Goal: Information Seeking & Learning: Learn about a topic

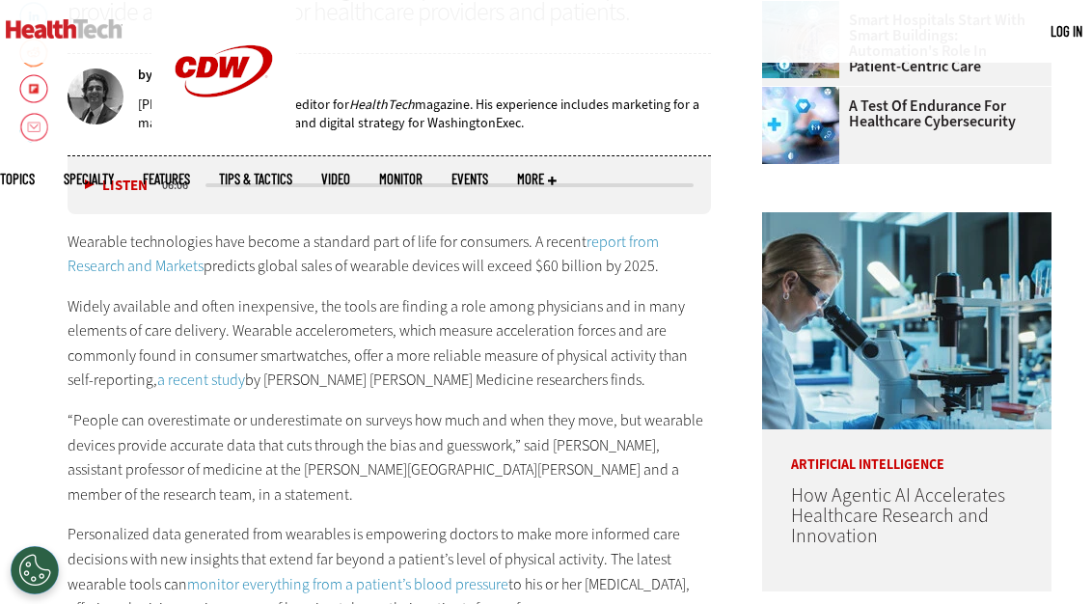
scroll to position [806, 0]
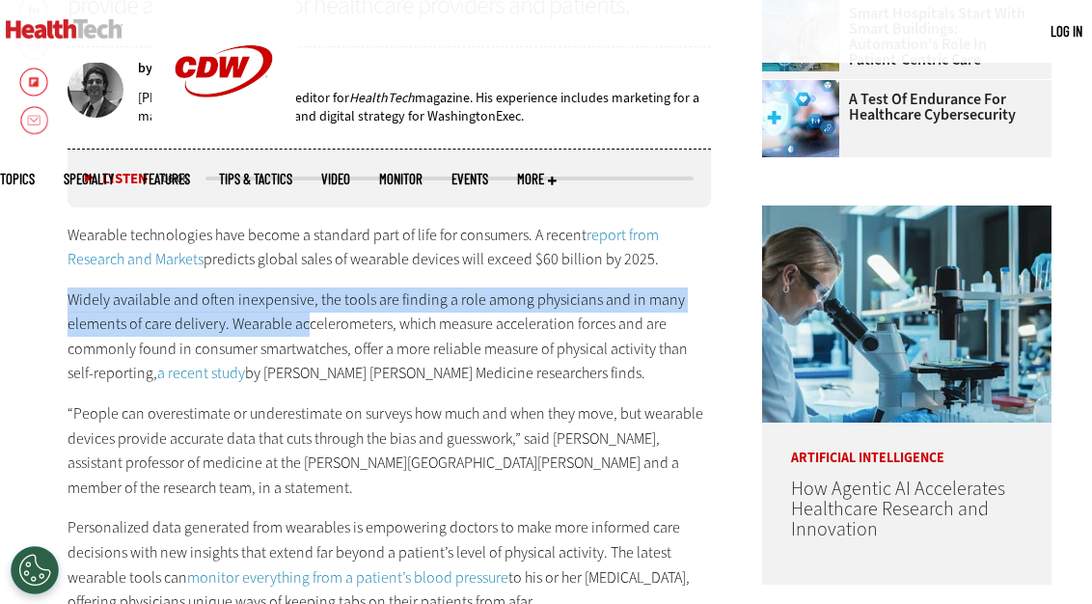
drag, startPoint x: 69, startPoint y: 299, endPoint x: 308, endPoint y: 321, distance: 239.3
click at [308, 321] on p "Widely available and often inexpensive, the tools are finding a role among phys…" at bounding box center [390, 337] width 644 height 98
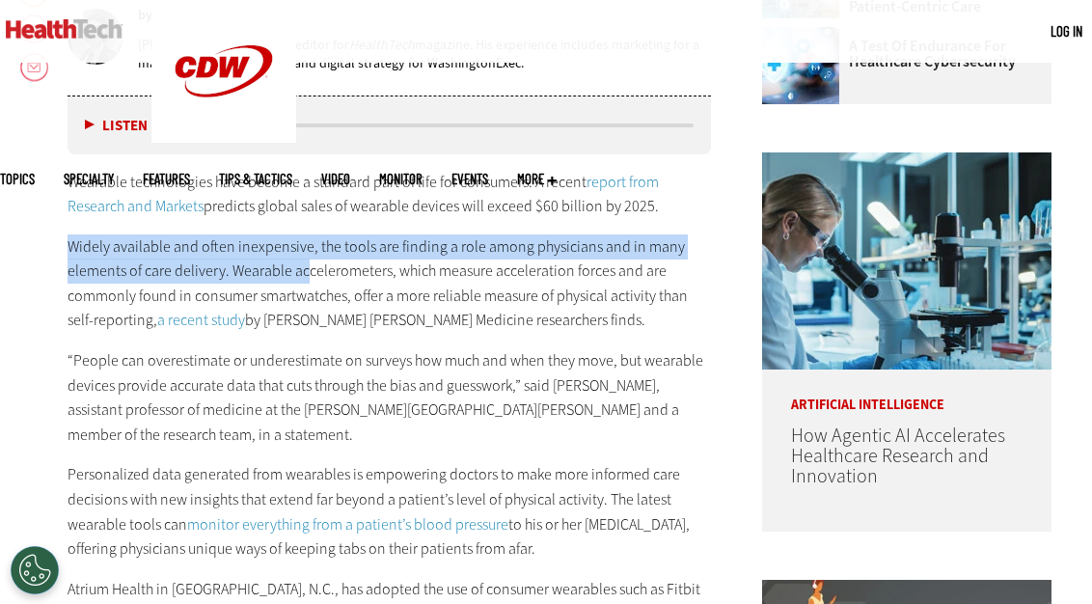
scroll to position [861, 0]
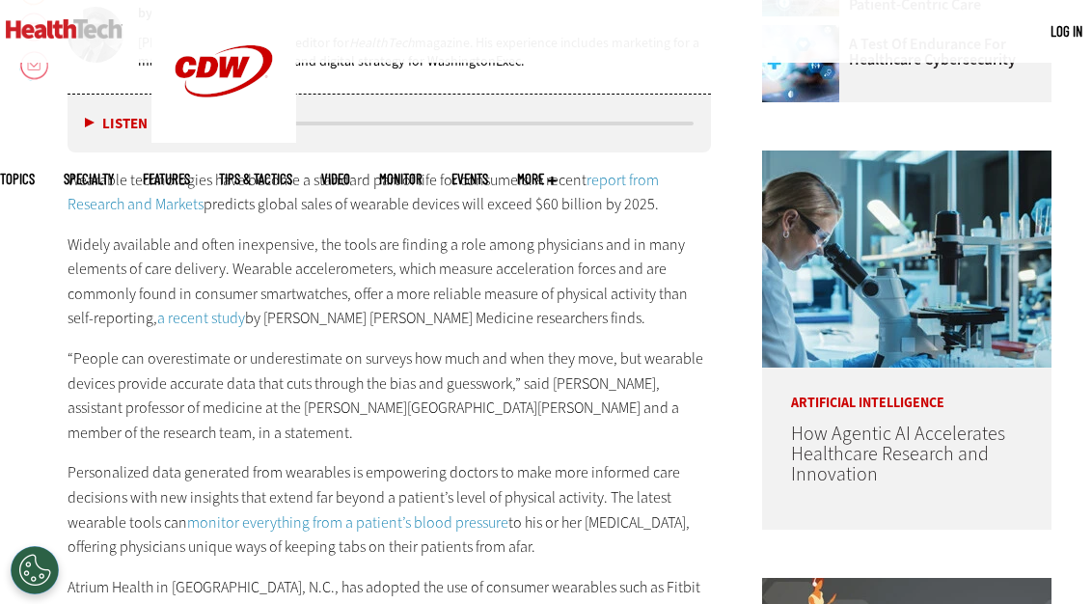
click at [369, 269] on p "Widely available and often inexpensive, the tools are finding a role among phys…" at bounding box center [390, 282] width 644 height 98
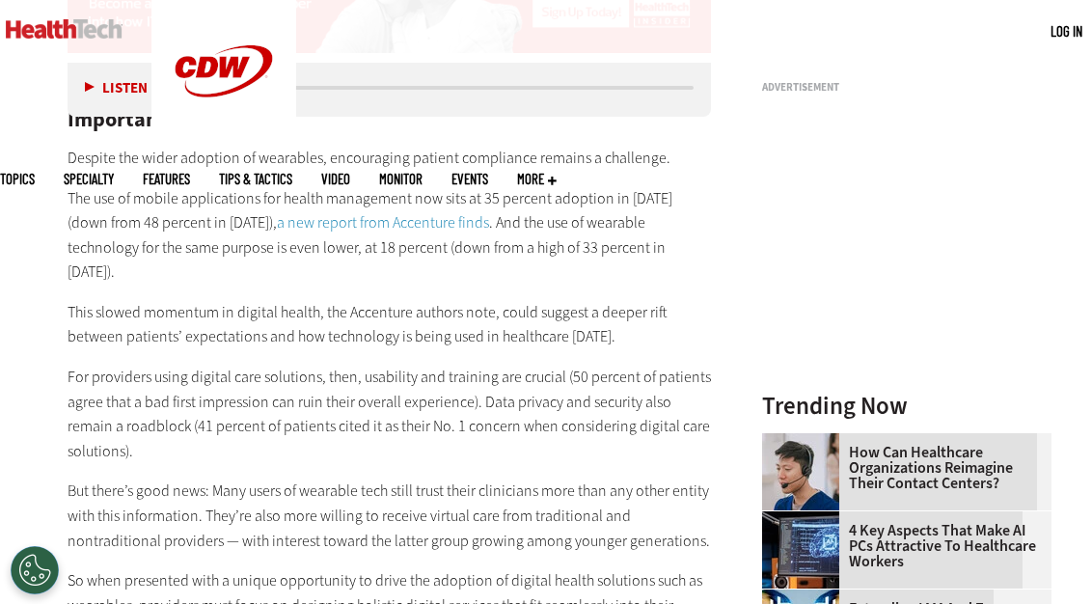
scroll to position [1823, 0]
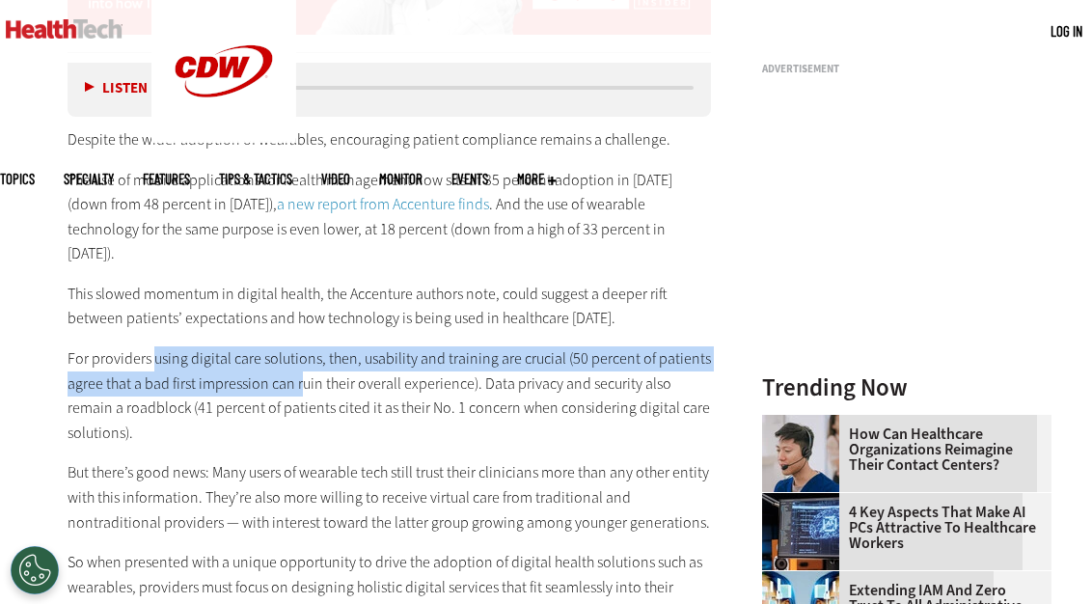
drag, startPoint x: 154, startPoint y: 317, endPoint x: 304, endPoint y: 341, distance: 151.3
click at [304, 346] on p "For providers using digital care solutions, then, usability and training are cr…" at bounding box center [390, 395] width 644 height 98
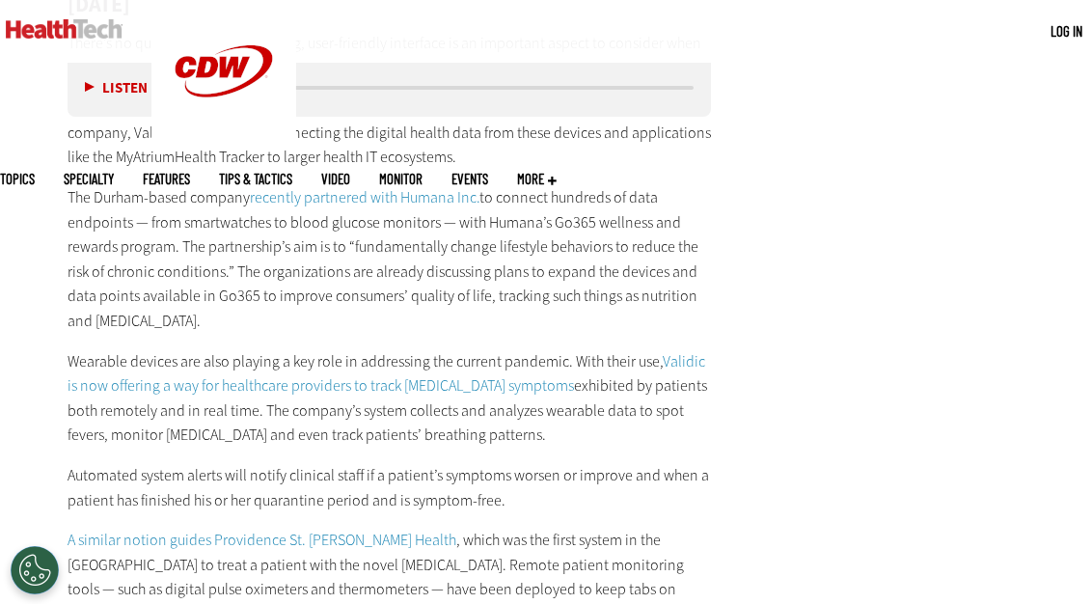
scroll to position [2558, 0]
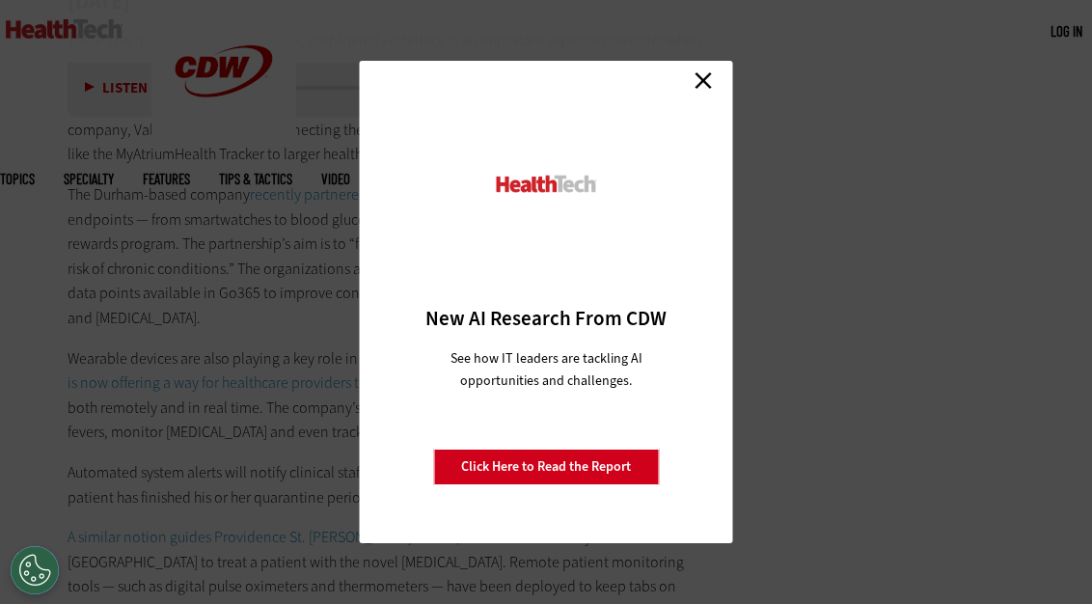
click at [702, 84] on link "Close" at bounding box center [703, 80] width 29 height 29
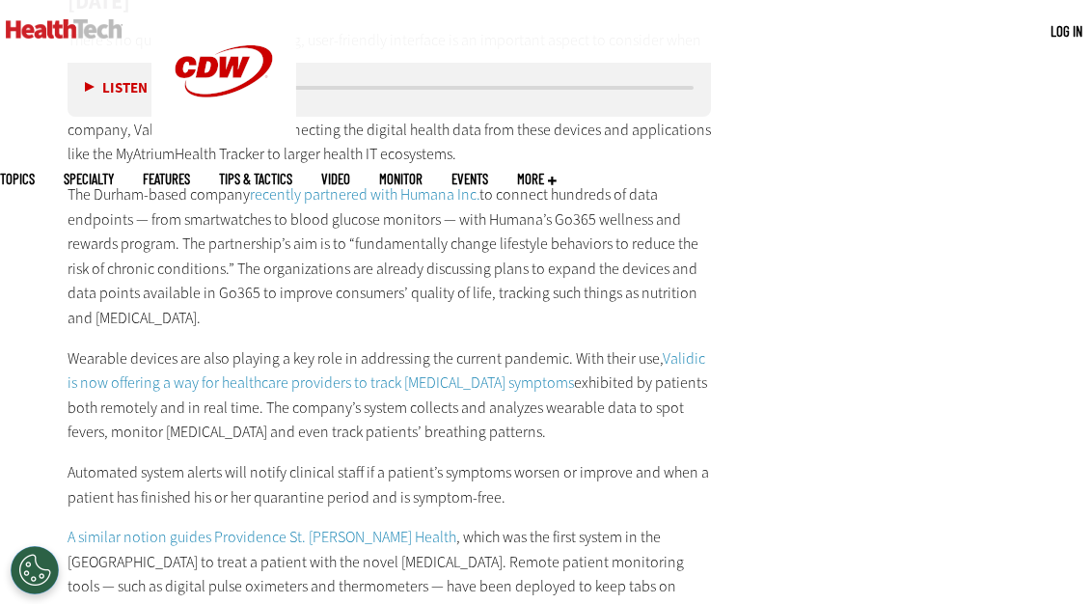
drag, startPoint x: 710, startPoint y: 301, endPoint x: 662, endPoint y: 302, distance: 48.3
click at [662, 346] on p "Wearable devices are also playing a key role in addressing the current pandemic…" at bounding box center [390, 395] width 644 height 98
copy p "Validic"
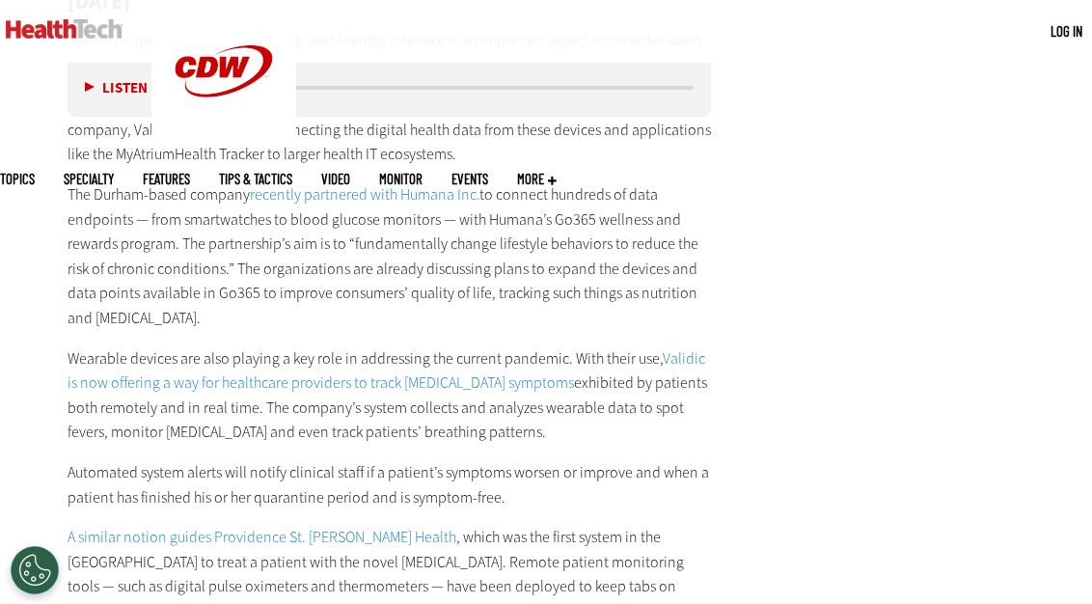
drag, startPoint x: 69, startPoint y: 300, endPoint x: 506, endPoint y: 441, distance: 459.2
click at [506, 441] on div "Wearables and Adoption: Why Proper Introduction of the Tech Is Important Despit…" at bounding box center [390, 11] width 644 height 1356
copy div "Wearable devices are also playing a key role in addressing the current pandemic…"
drag, startPoint x: 710, startPoint y: 298, endPoint x: 661, endPoint y: 298, distance: 49.2
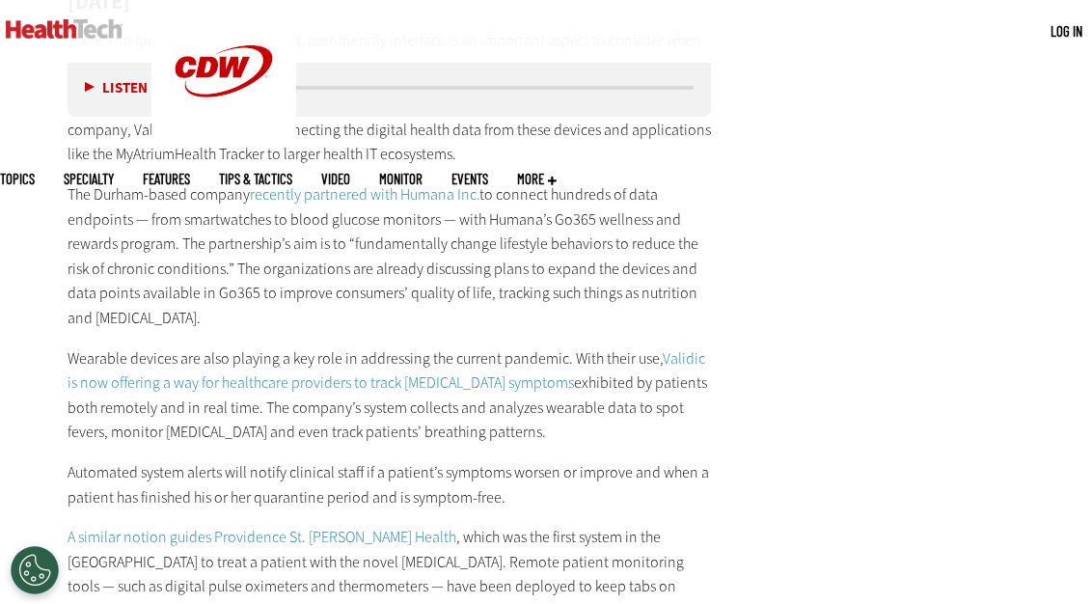
click at [661, 346] on p "Wearable devices are also playing a key role in addressing the current pandemic…" at bounding box center [390, 395] width 644 height 98
copy p "Validic"
drag, startPoint x: 375, startPoint y: 351, endPoint x: 505, endPoint y: 371, distance: 130.9
click at [505, 371] on p "Wearable devices are also playing a key role in addressing the current pandemic…" at bounding box center [390, 395] width 644 height 98
click at [547, 366] on p "Wearable devices are also playing a key role in addressing the current pandemic…" at bounding box center [390, 395] width 644 height 98
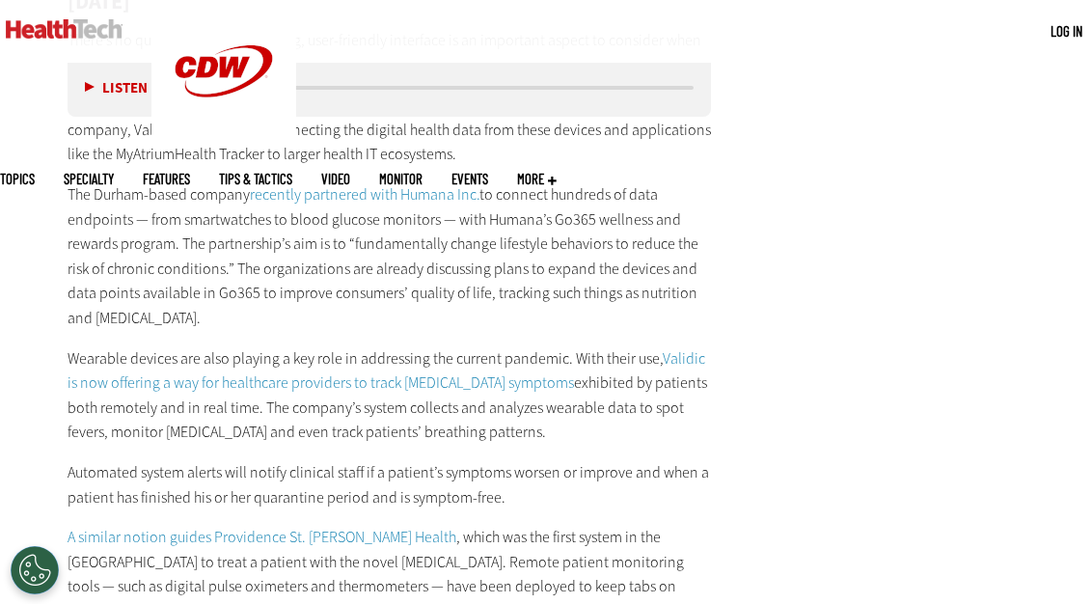
drag, startPoint x: 374, startPoint y: 350, endPoint x: 516, endPoint y: 375, distance: 144.0
click at [516, 375] on p "Wearable devices are also playing a key role in addressing the current pandemic…" at bounding box center [390, 395] width 644 height 98
copy p "collects and analyzes wearable data to spot fevers, monitor [MEDICAL_DATA] and …"
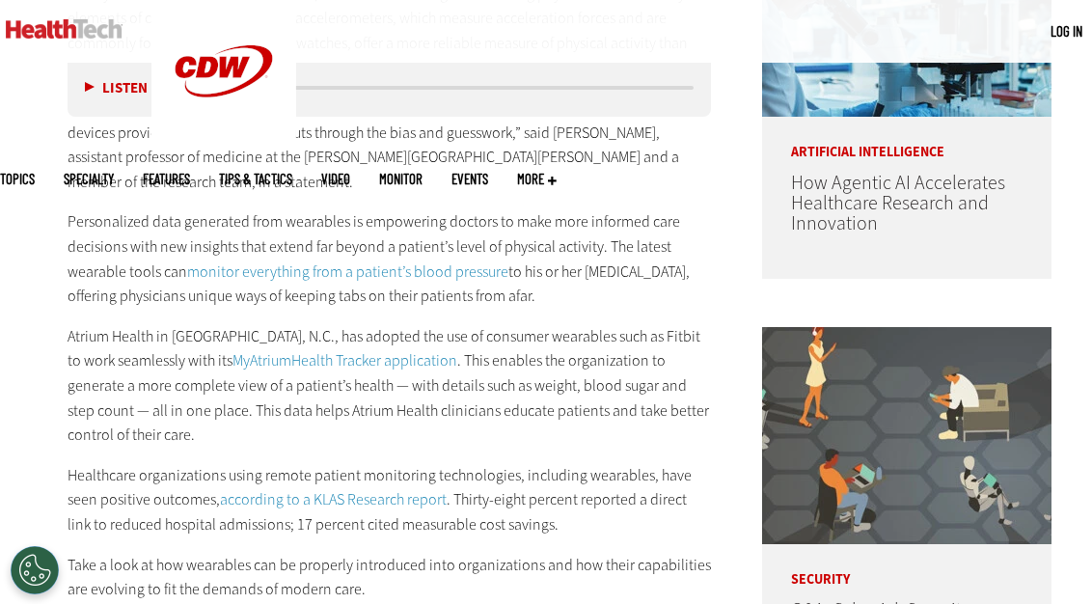
scroll to position [1112, 0]
